Goal: Task Accomplishment & Management: Complete application form

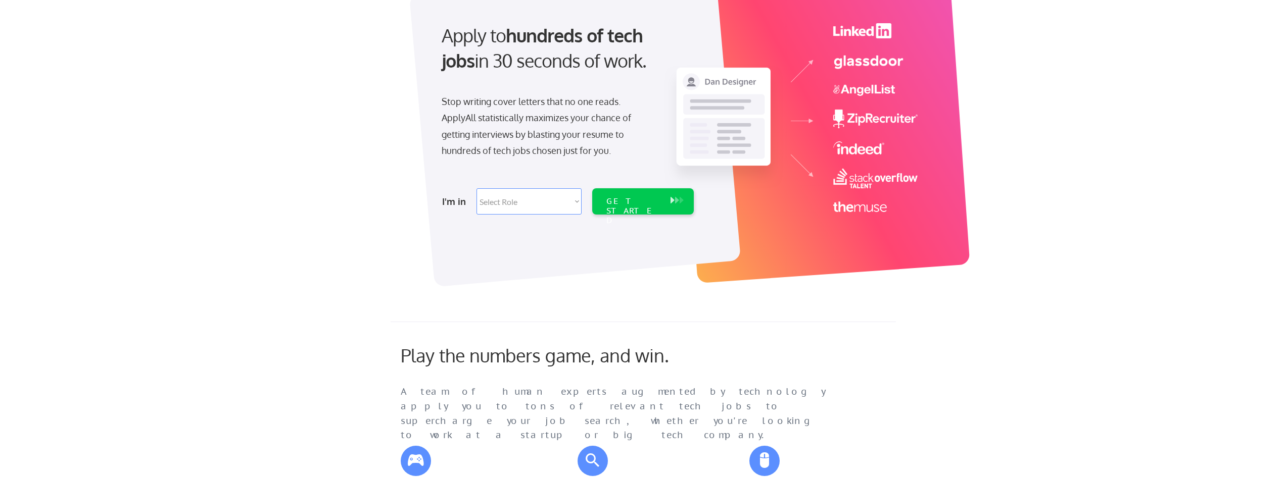
scroll to position [101, 0]
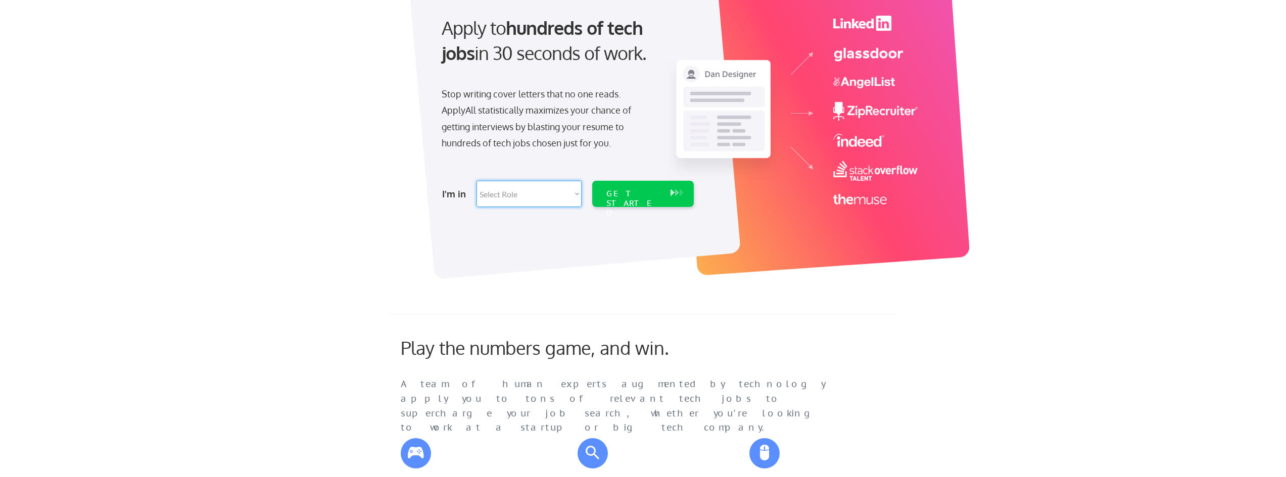
click at [512, 200] on select "Select Role Software Engineering Product Management Customer Success Sales UI/U…" at bounding box center [528, 194] width 105 height 26
select select ""technical_project_program_mgmt""
click at [476, 181] on select "Select Role Software Engineering Product Management Customer Success Sales UI/U…" at bounding box center [528, 194] width 105 height 26
select select ""technical_project_program_mgmt""
click at [641, 192] on div "GET STARTED" at bounding box center [633, 203] width 54 height 29
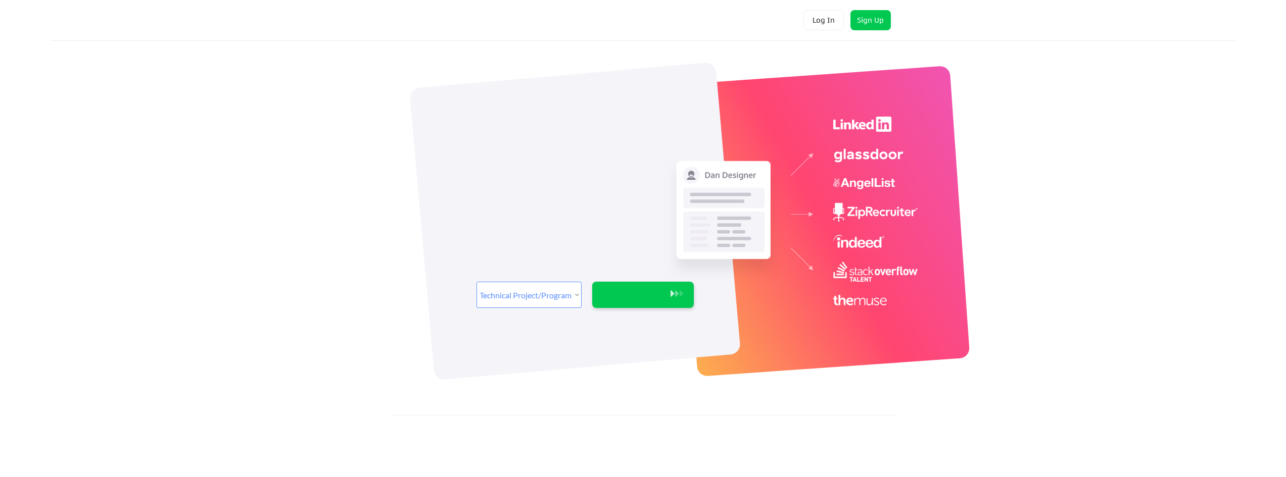
select select ""technical_project_program_mgmt""
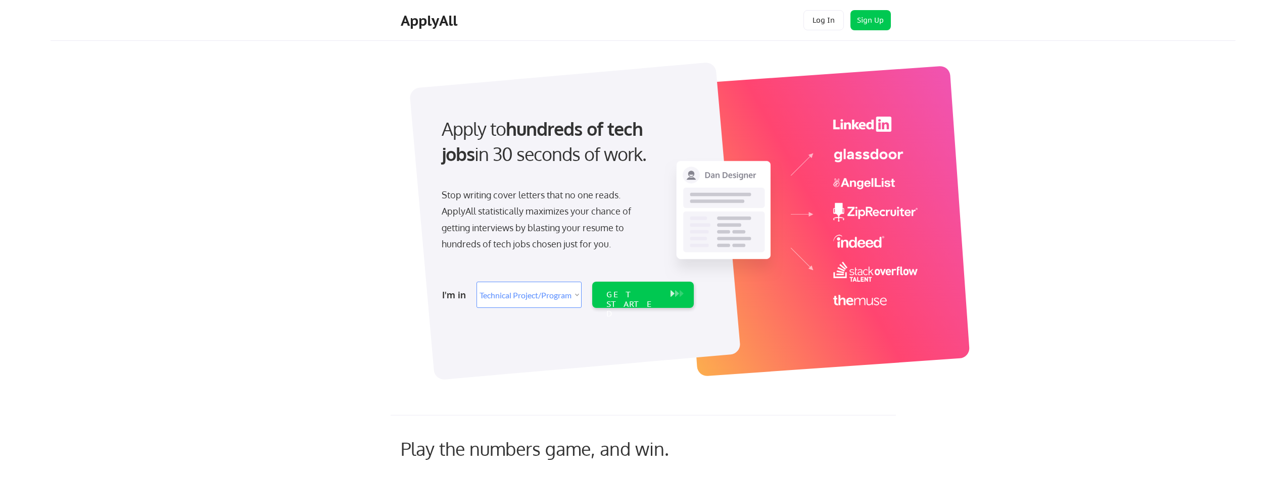
select select ""technical_project_program_mgmt""
